Goal: Information Seeking & Learning: Learn about a topic

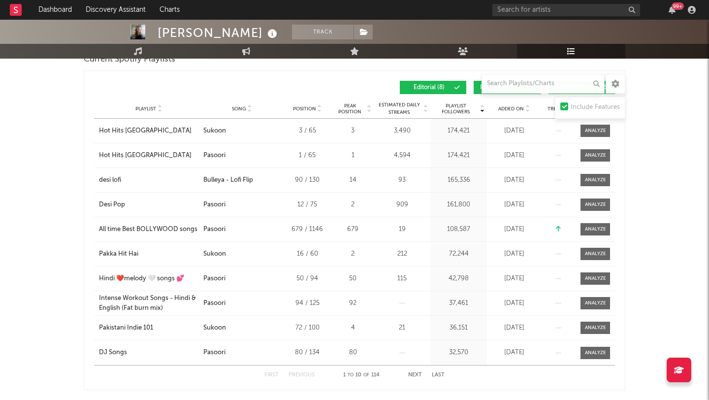
scroll to position [286, 0]
click at [418, 375] on button "Next" at bounding box center [415, 375] width 14 height 5
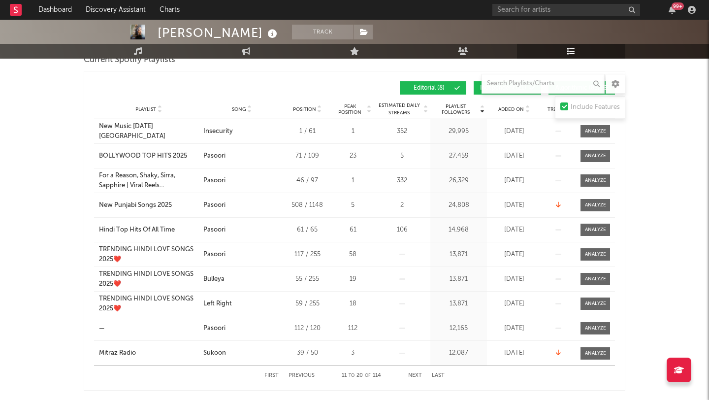
click at [412, 375] on button "Next" at bounding box center [415, 375] width 14 height 5
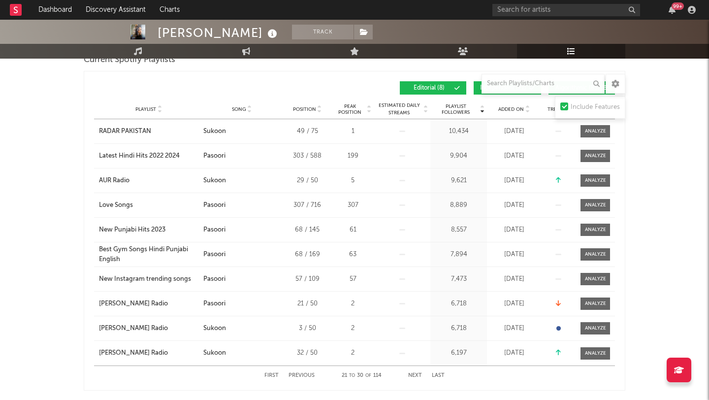
click at [412, 375] on button "Next" at bounding box center [415, 375] width 14 height 5
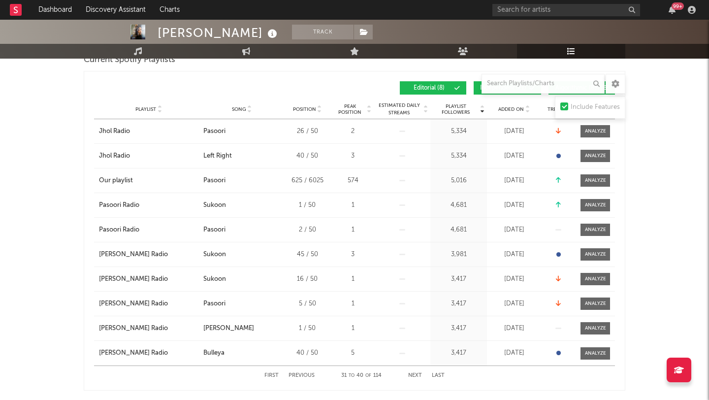
click at [412, 375] on button "Next" at bounding box center [415, 375] width 14 height 5
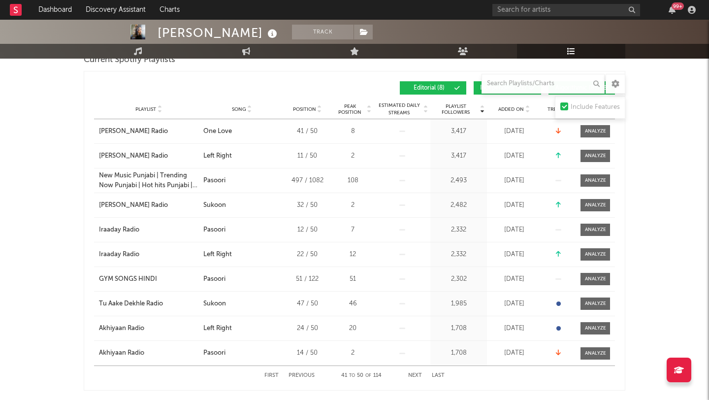
click at [412, 375] on button "Next" at bounding box center [415, 375] width 14 height 5
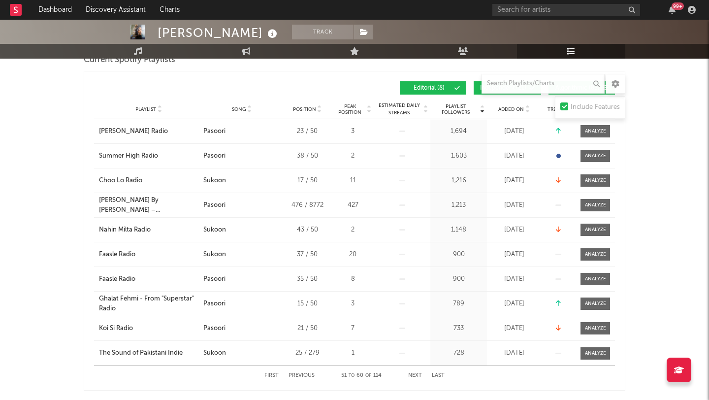
click at [412, 375] on button "Next" at bounding box center [415, 375] width 14 height 5
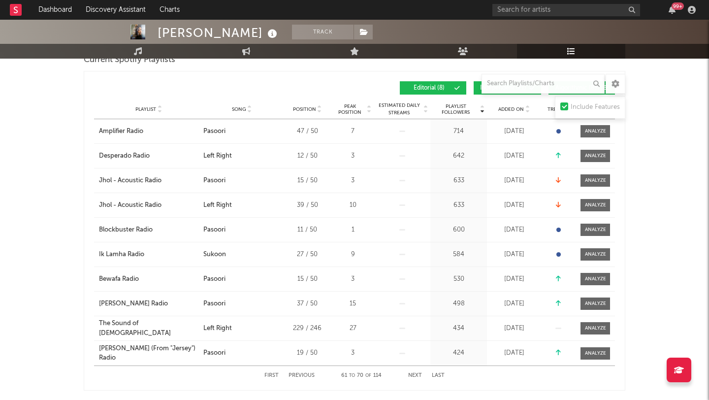
click at [412, 375] on button "Next" at bounding box center [415, 375] width 14 height 5
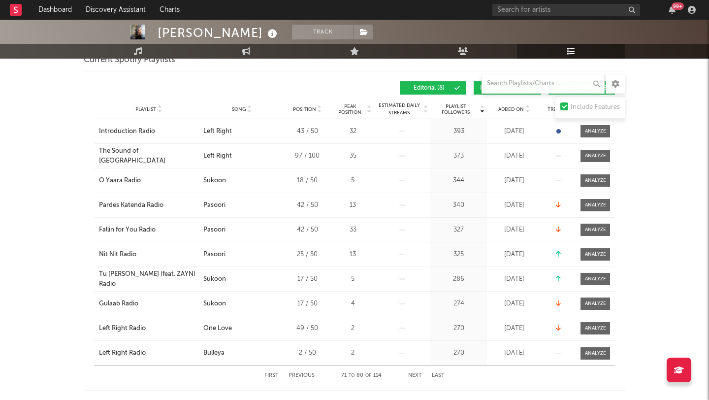
click at [273, 381] on div "First Previous 71 to 80 of 114 Next Last" at bounding box center [354, 375] width 180 height 19
click at [265, 374] on button "First" at bounding box center [271, 375] width 14 height 5
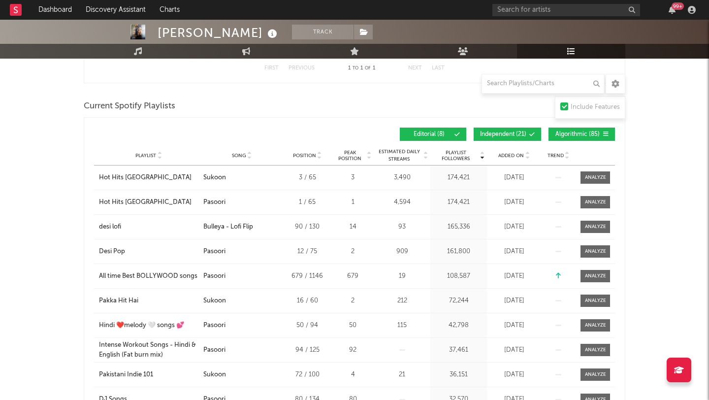
scroll to position [239, 0]
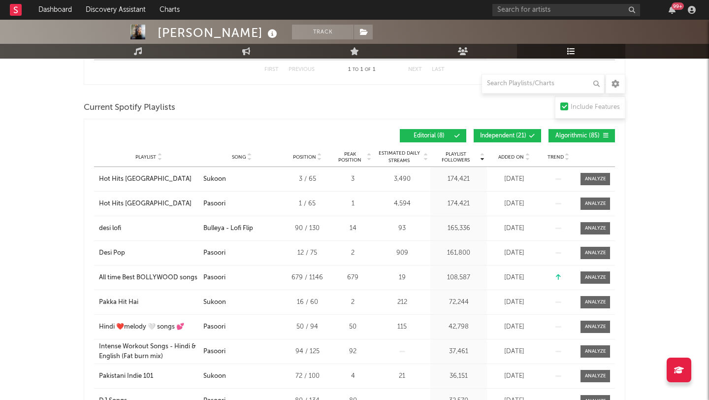
click at [506, 137] on span "Independent ( 21 )" at bounding box center [503, 136] width 46 height 6
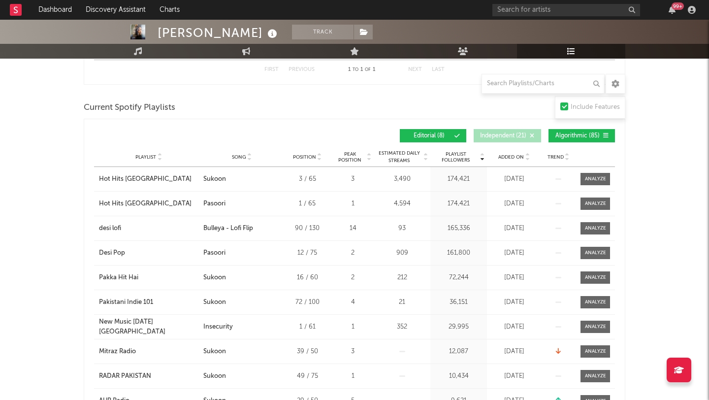
click at [573, 136] on span "Algorithmic ( 85 )" at bounding box center [577, 136] width 45 height 6
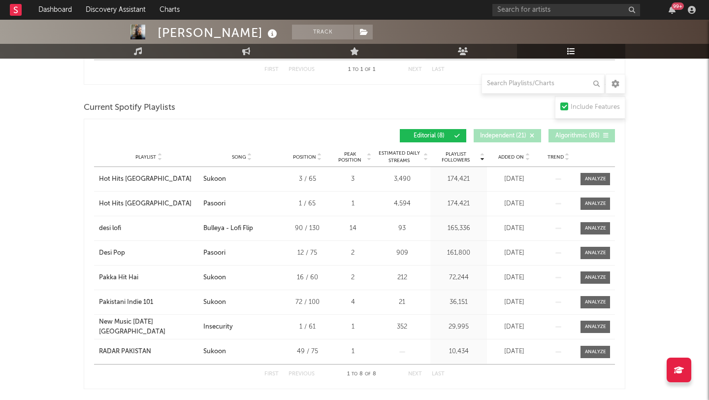
click at [505, 136] on span "Independent ( 21 )" at bounding box center [503, 136] width 46 height 6
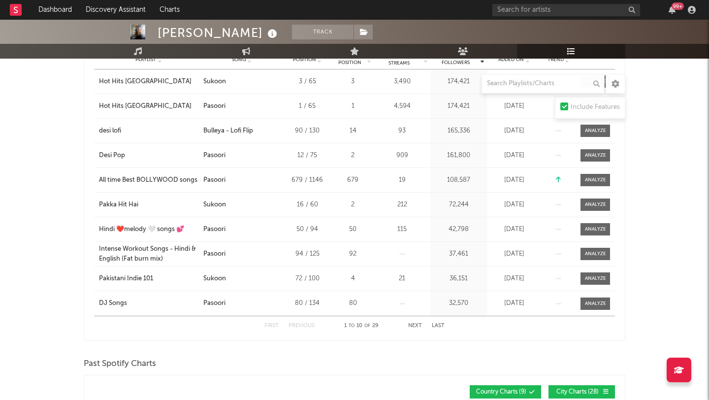
scroll to position [339, 0]
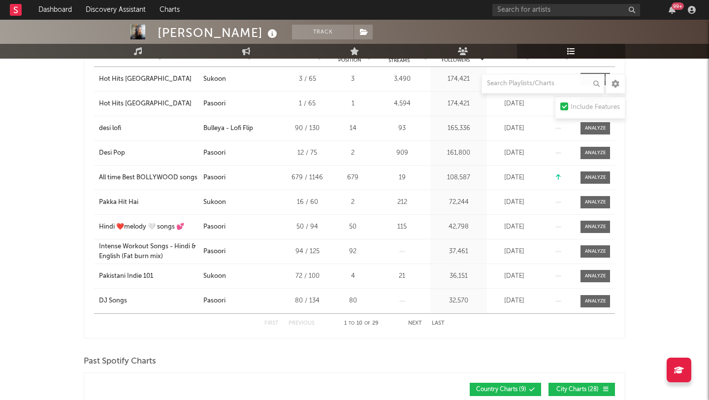
click at [413, 327] on div "First Previous 1 to 10 of 29 Next Last" at bounding box center [354, 323] width 180 height 19
click at [413, 320] on button "Next" at bounding box center [415, 322] width 14 height 5
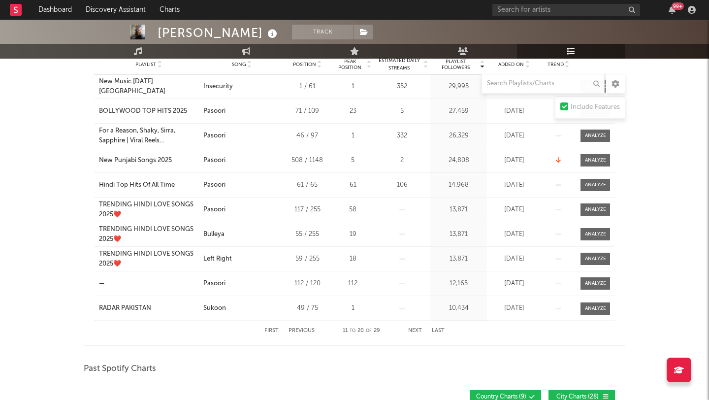
scroll to position [330, 0]
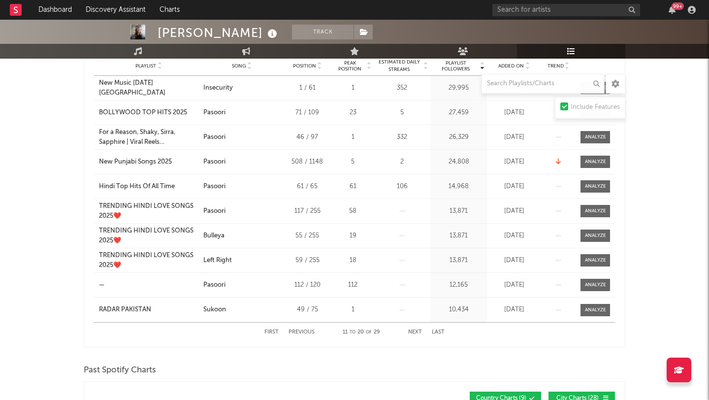
click at [417, 333] on button "Next" at bounding box center [415, 331] width 14 height 5
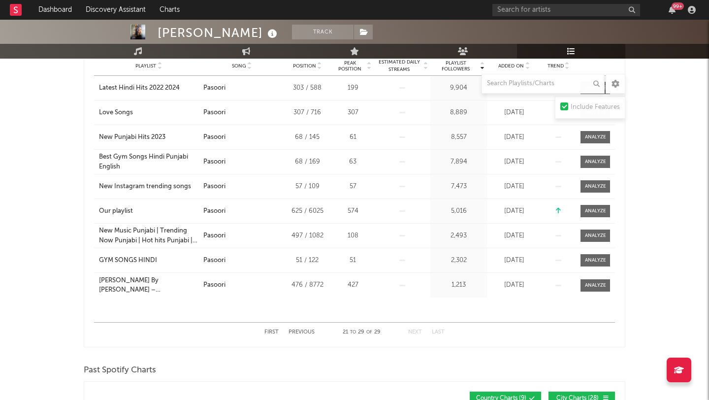
click at [417, 333] on button "Next" at bounding box center [415, 331] width 14 height 5
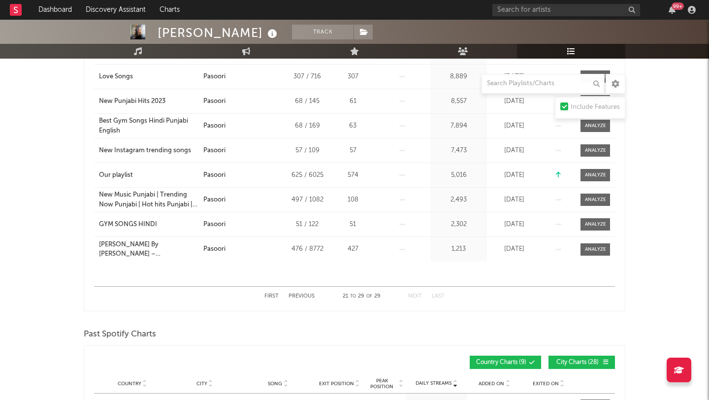
scroll to position [369, 0]
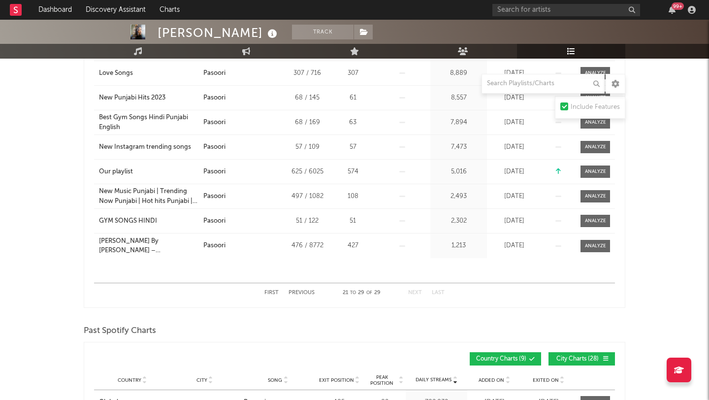
click at [294, 292] on button "Previous" at bounding box center [301, 292] width 26 height 5
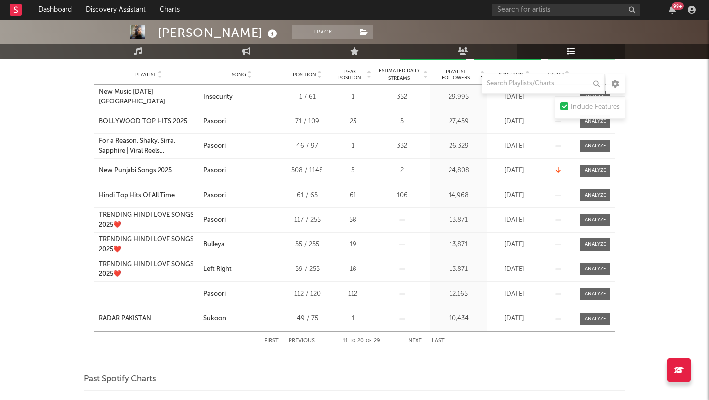
scroll to position [321, 0]
click at [305, 339] on button "Previous" at bounding box center [301, 340] width 26 height 5
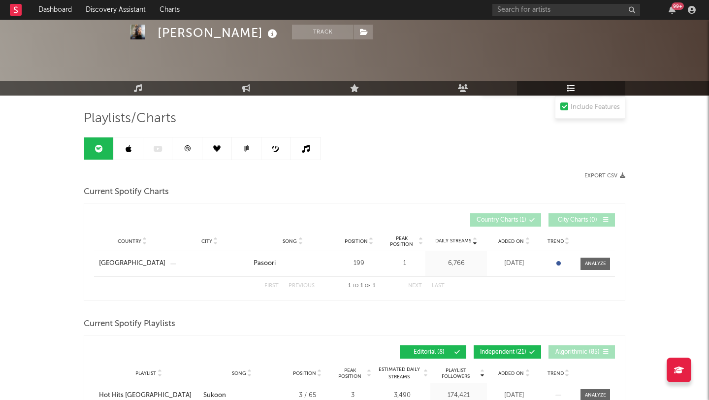
scroll to position [0, 0]
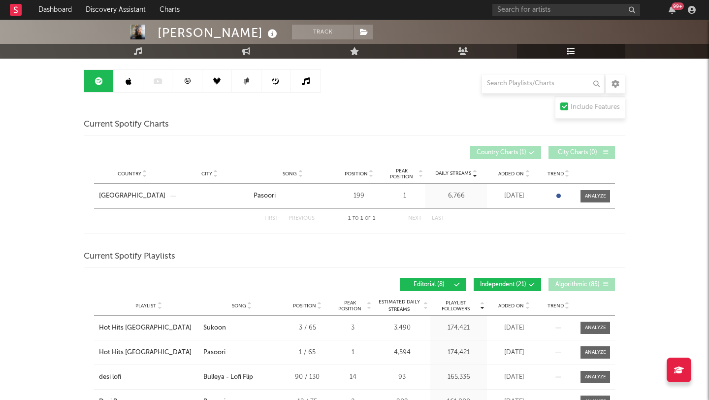
scroll to position [87, 0]
